Goal: Information Seeking & Learning: Learn about a topic

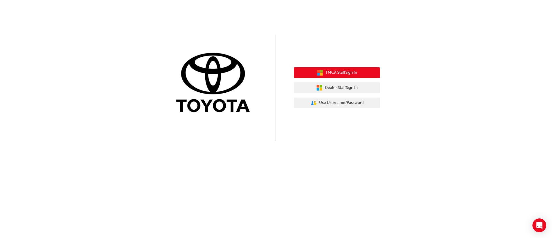
click at [341, 74] on span "TMCA Staff Sign In" at bounding box center [342, 72] width 32 height 7
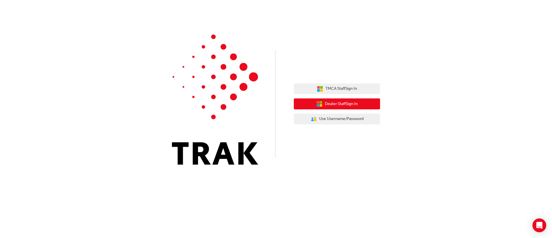
click at [333, 106] on span "Dealer Staff Sign In" at bounding box center [341, 104] width 33 height 7
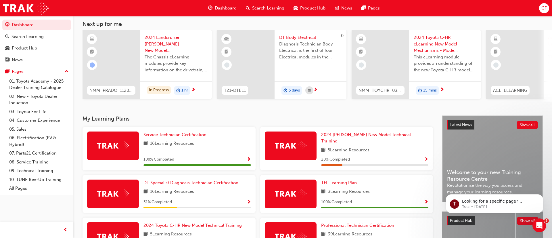
scroll to position [30, 0]
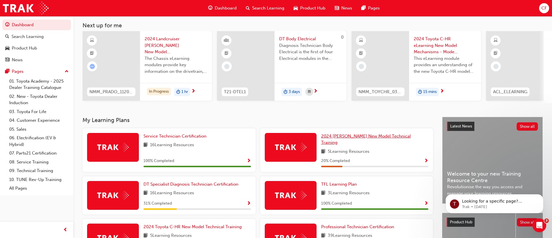
click at [349, 136] on span "2024 Prado New Model Technical Training" at bounding box center [366, 139] width 90 height 12
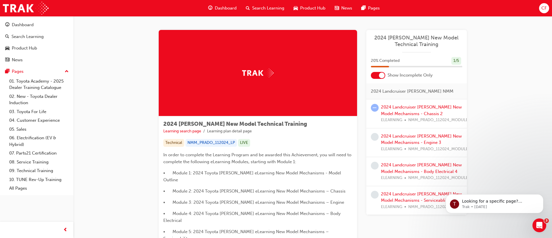
click at [509, 77] on div "2024 Prado New Model Technical Training Learning search page Learning plan deta…" at bounding box center [312, 189] width 479 height 347
click at [402, 108] on link "2024 Landcruiser Prado New Model Mechanisms - Chassis 2" at bounding box center [421, 110] width 81 height 12
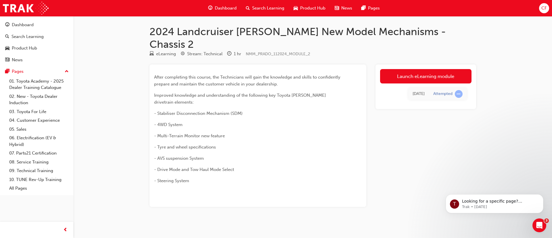
click at [402, 108] on div "Launch eLearning module Thu 12 Jun 2025 Attempted" at bounding box center [426, 135] width 101 height 142
click at [403, 69] on link "Launch eLearning module" at bounding box center [425, 76] width 91 height 14
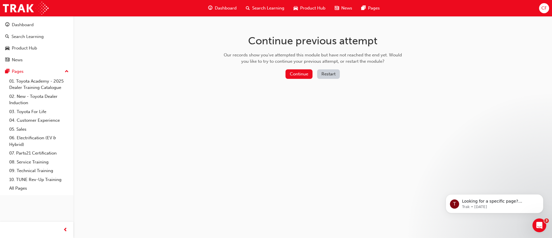
click at [332, 74] on button "Restart" at bounding box center [328, 73] width 23 height 9
